Goal: Task Accomplishment & Management: Complete application form

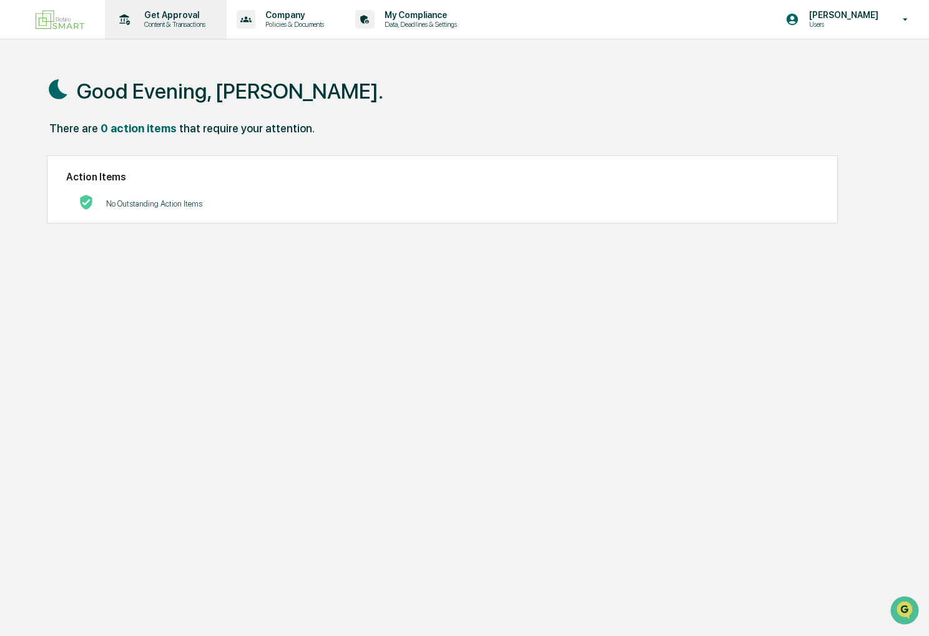
click at [187, 27] on p "Content & Transactions" at bounding box center [172, 24] width 77 height 9
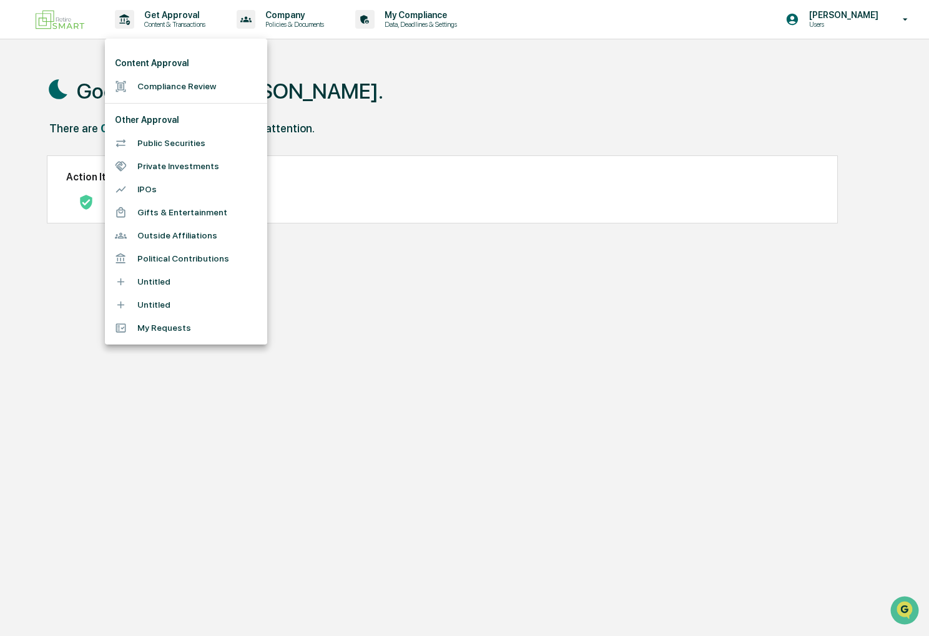
click at [189, 79] on li "Compliance Review" at bounding box center [186, 86] width 162 height 23
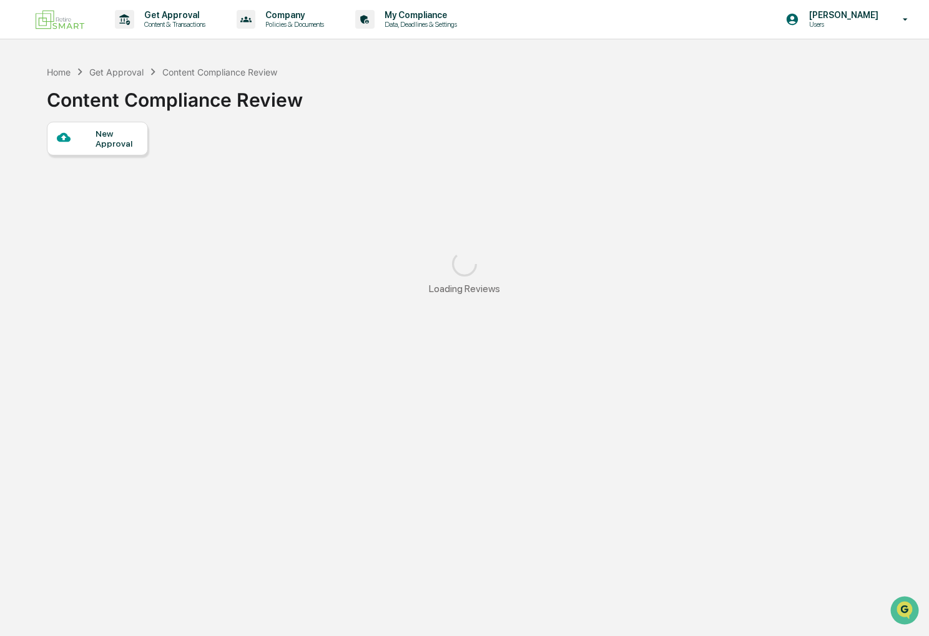
click at [106, 131] on div "New Approval" at bounding box center [117, 139] width 42 height 20
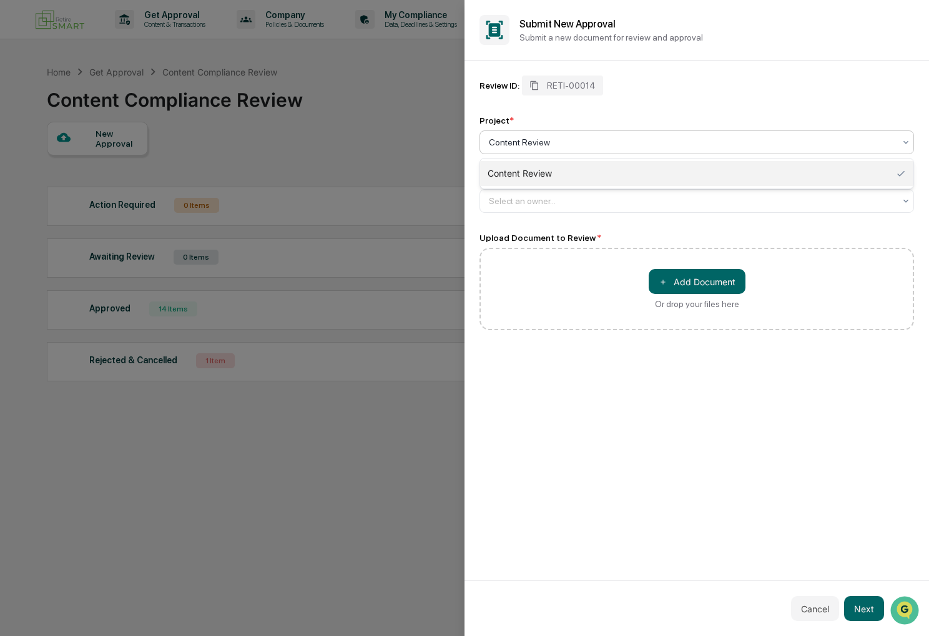
click at [601, 147] on div at bounding box center [692, 142] width 406 height 12
click at [589, 171] on div "Content Review" at bounding box center [696, 173] width 433 height 25
click at [579, 201] on div at bounding box center [692, 201] width 406 height 12
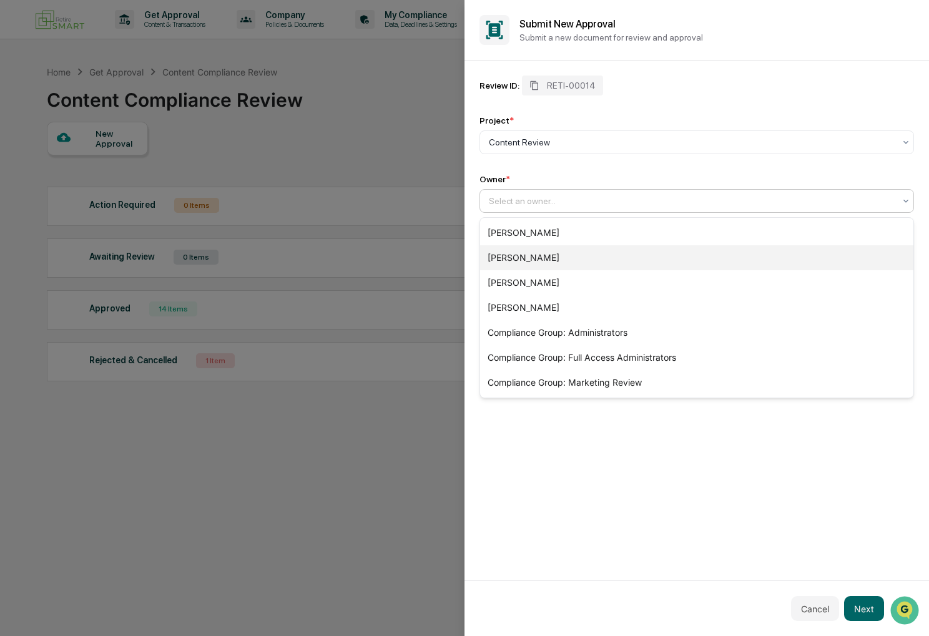
click at [586, 267] on div "[PERSON_NAME]" at bounding box center [696, 257] width 433 height 25
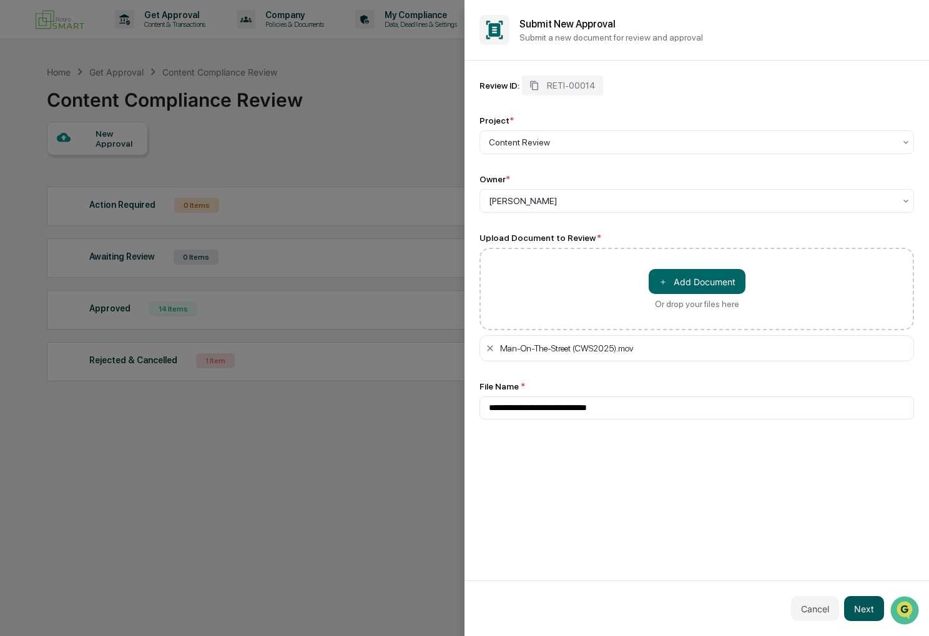
click at [875, 612] on button "Next" at bounding box center [864, 608] width 40 height 25
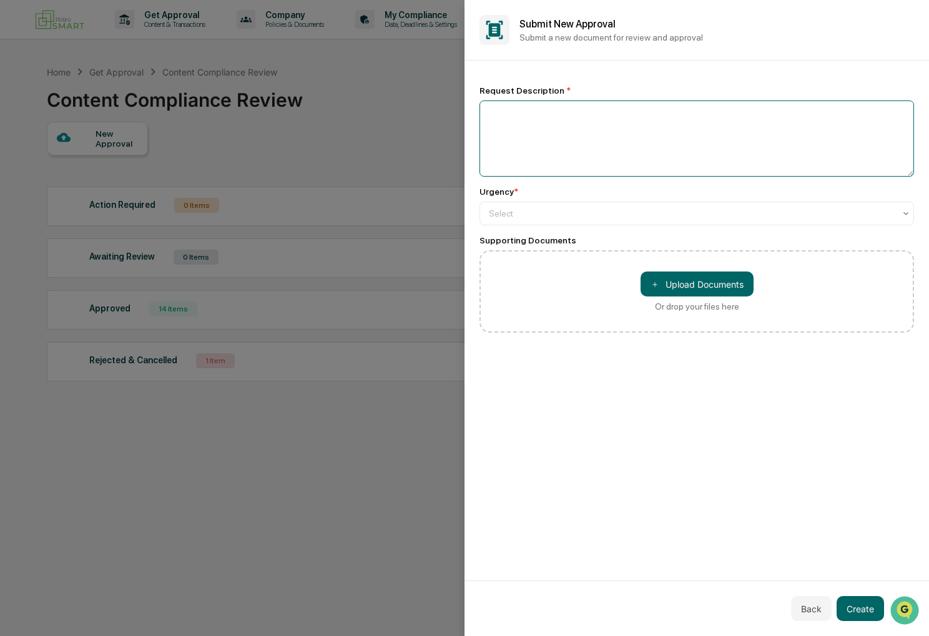
click at [581, 147] on textarea at bounding box center [696, 139] width 434 height 76
type textarea "**********"
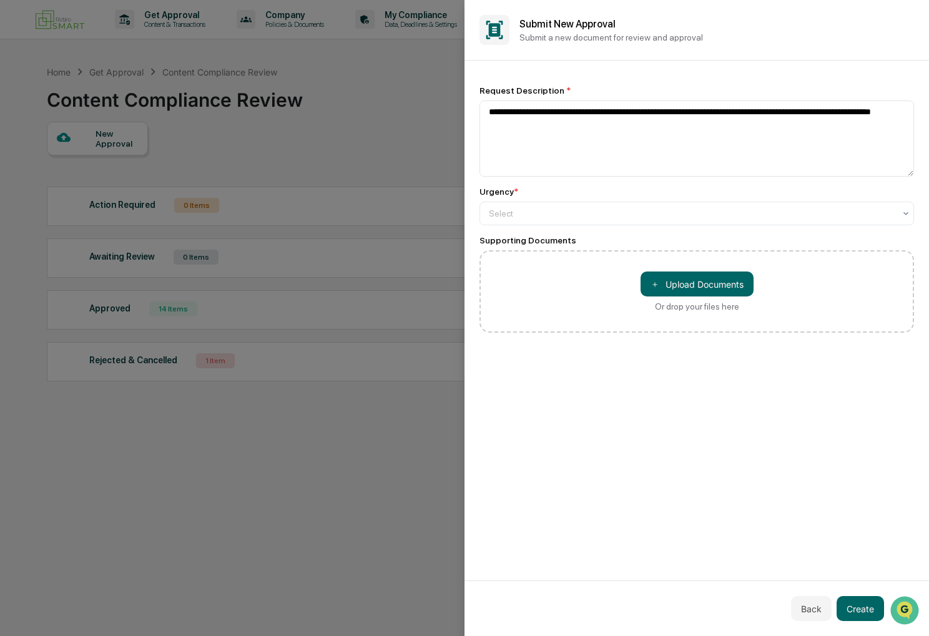
click at [700, 199] on div "Urgency * Select" at bounding box center [696, 206] width 434 height 39
click at [700, 212] on div at bounding box center [692, 213] width 406 height 12
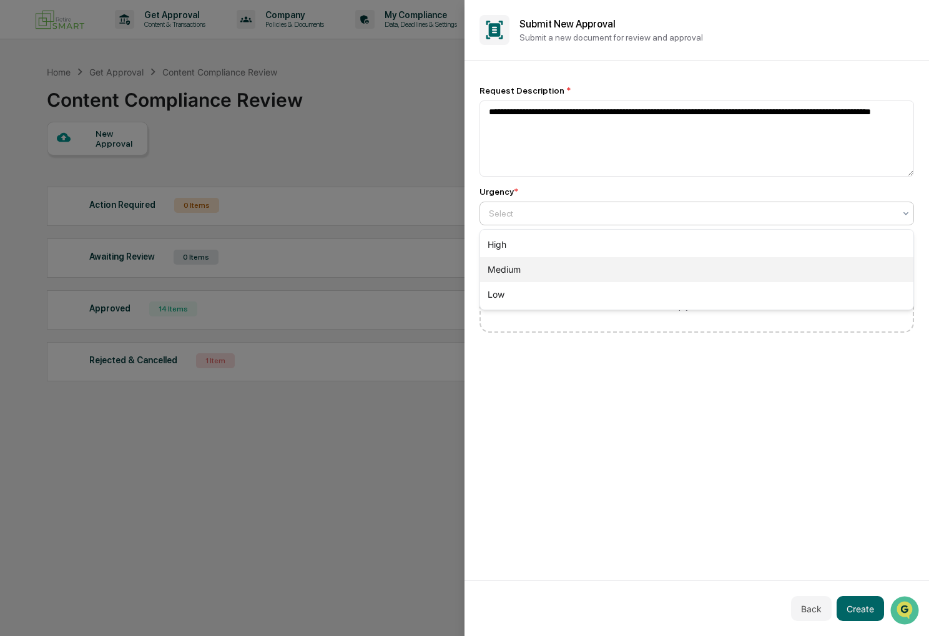
click at [653, 258] on div "Medium" at bounding box center [696, 269] width 433 height 25
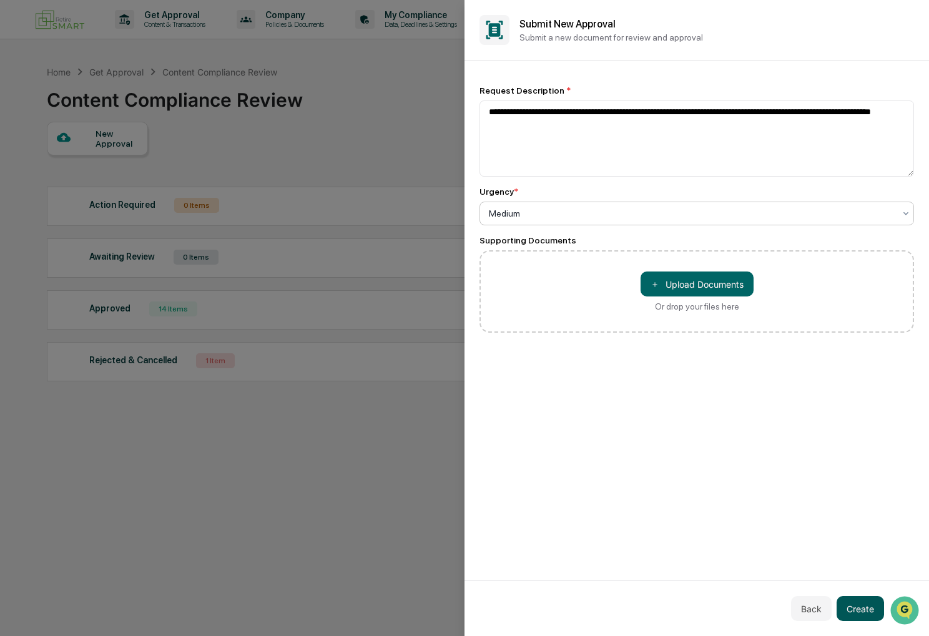
click at [872, 604] on button "Create" at bounding box center [859, 608] width 47 height 25
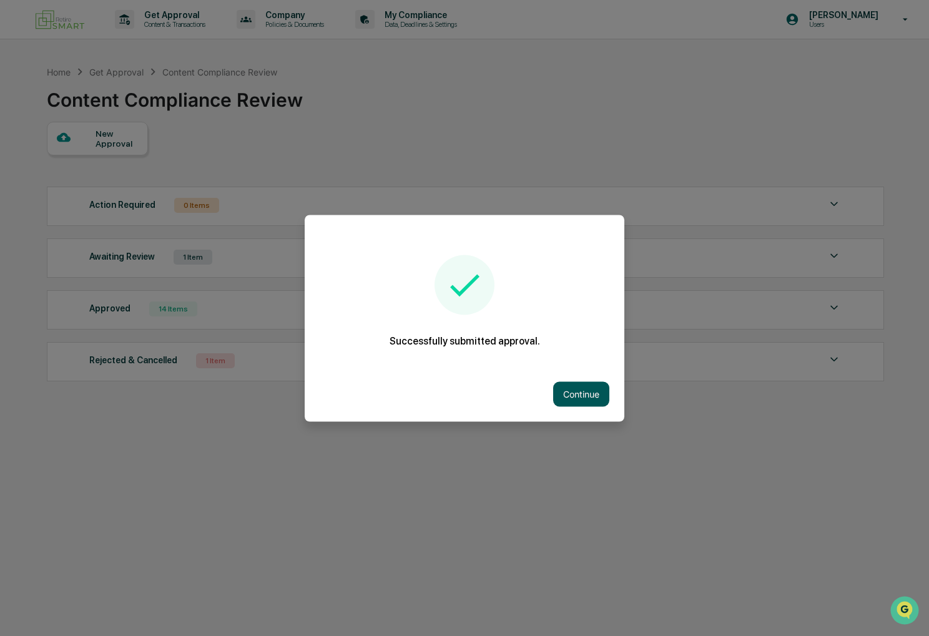
click at [582, 391] on button "Continue" at bounding box center [581, 393] width 56 height 25
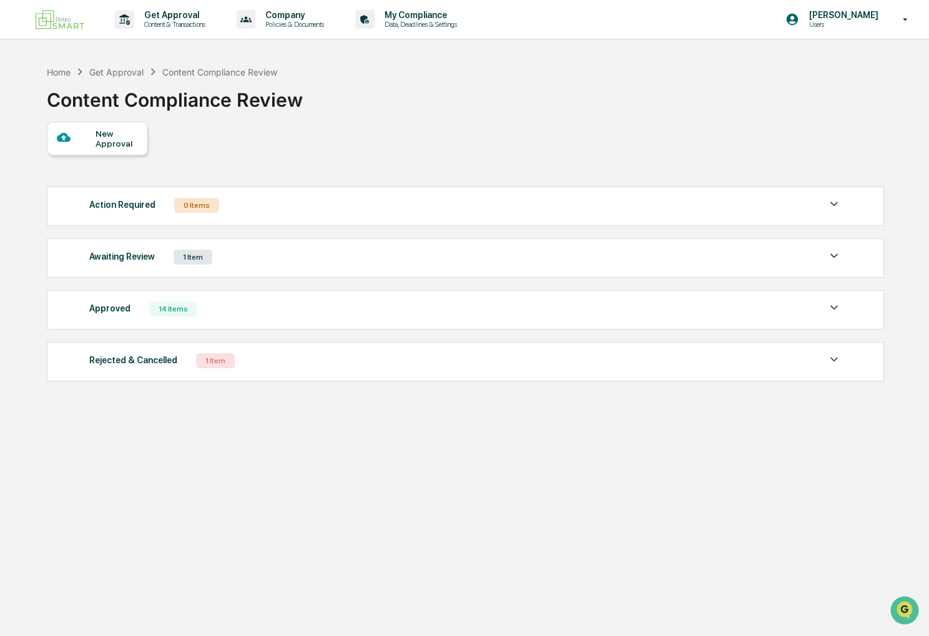
click at [599, 480] on div "Home Get Approval Content Compliance Review Content Compliance Review New Appro…" at bounding box center [464, 377] width 873 height 636
